Goal: Find specific page/section: Find specific page/section

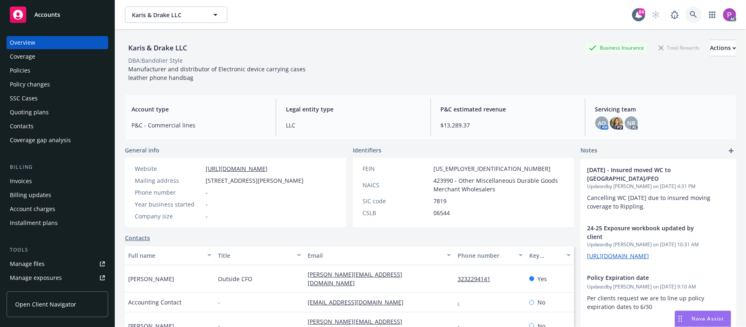
click at [685, 11] on link at bounding box center [693, 15] width 16 height 16
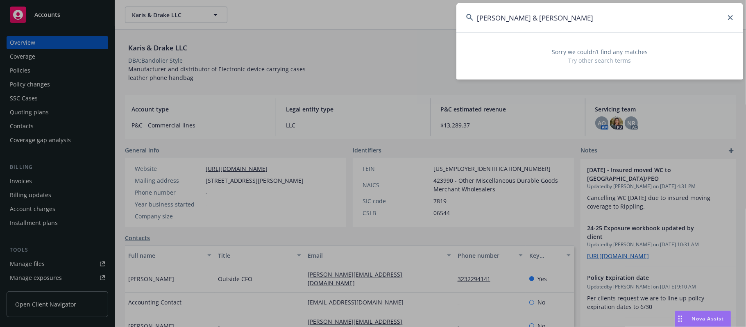
click at [600, 50] on span "Sorry we couldn’t find any matches" at bounding box center [599, 52] width 267 height 9
drag, startPoint x: 573, startPoint y: 16, endPoint x: 398, endPoint y: 16, distance: 174.5
click at [414, 16] on div "[PERSON_NAME] & [PERSON_NAME] Sorry we couldn’t find any matches Try other sear…" at bounding box center [373, 163] width 746 height 327
click at [733, 16] on input "[PERSON_NAME]" at bounding box center [599, 17] width 287 height 29
type input "[PERSON_NAME]"
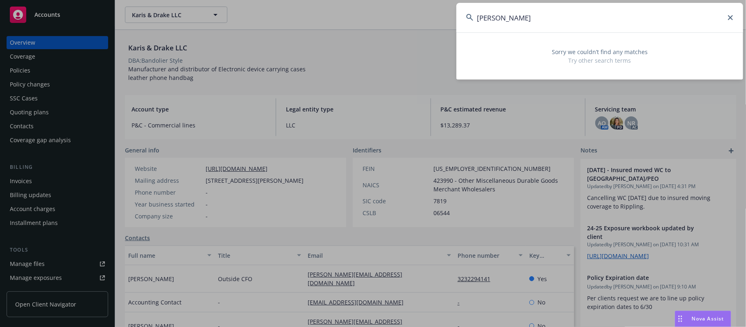
click at [731, 16] on icon at bounding box center [730, 17] width 5 height 5
